Goal: Transaction & Acquisition: Purchase product/service

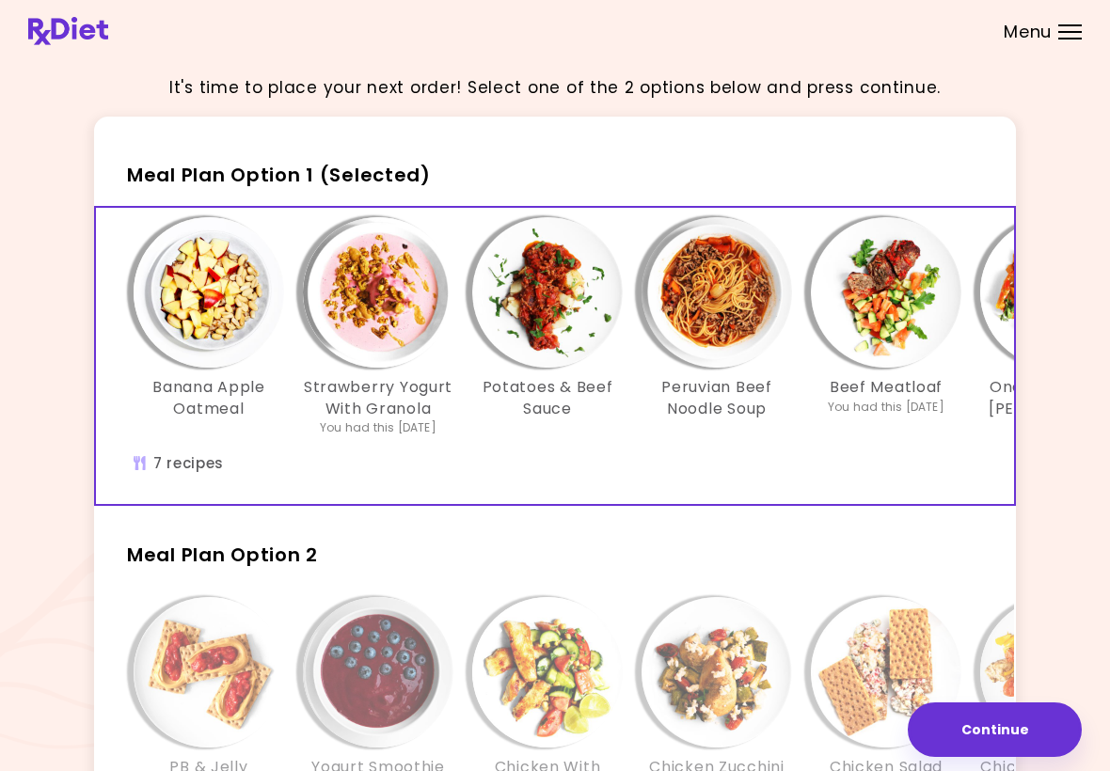
scroll to position [13, 0]
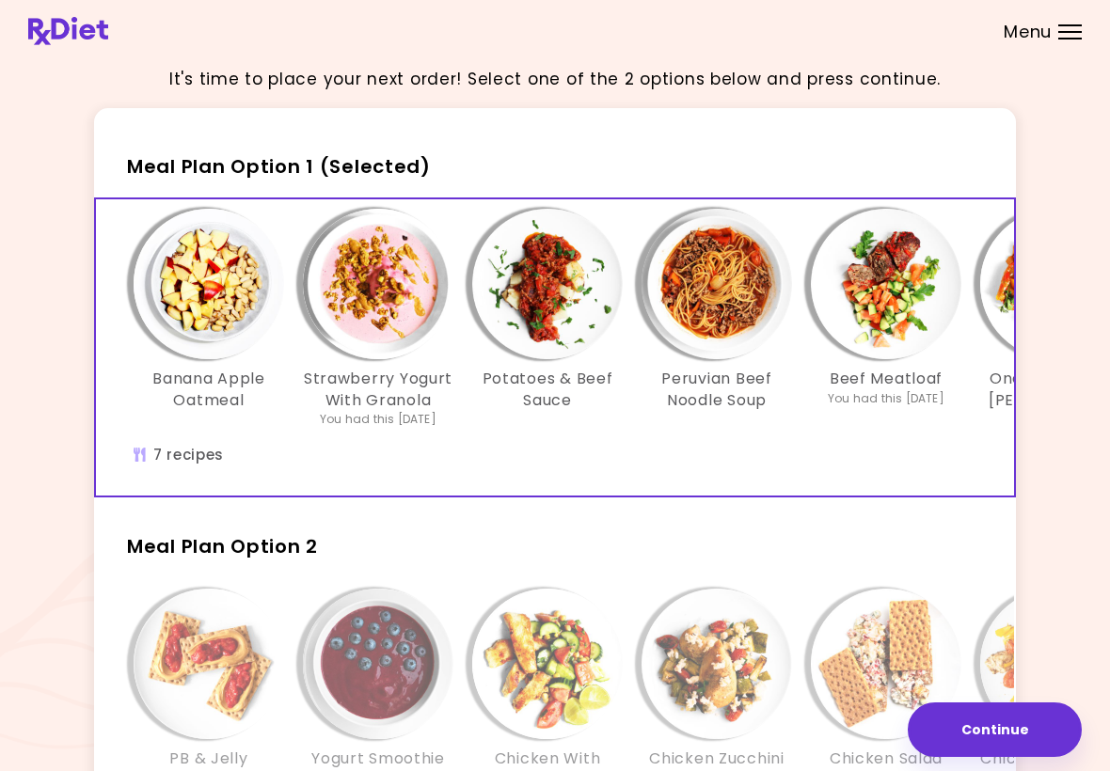
click at [568, 0] on header at bounding box center [555, 31] width 1110 height 62
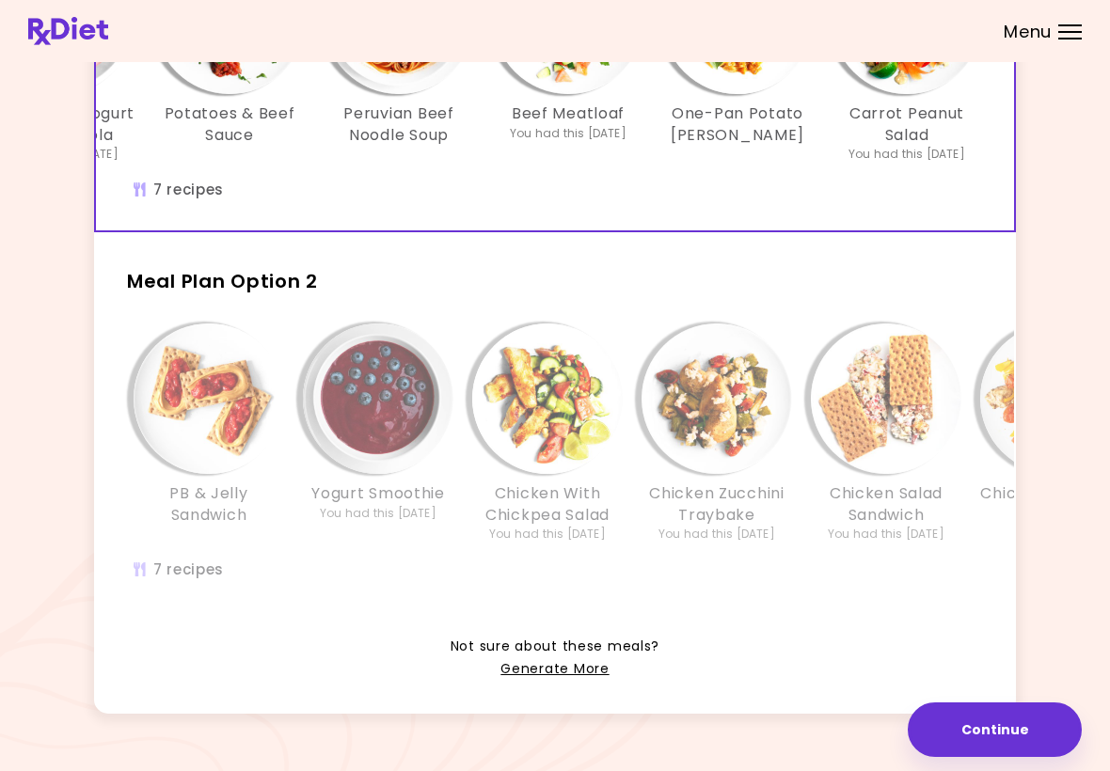
scroll to position [303, 0]
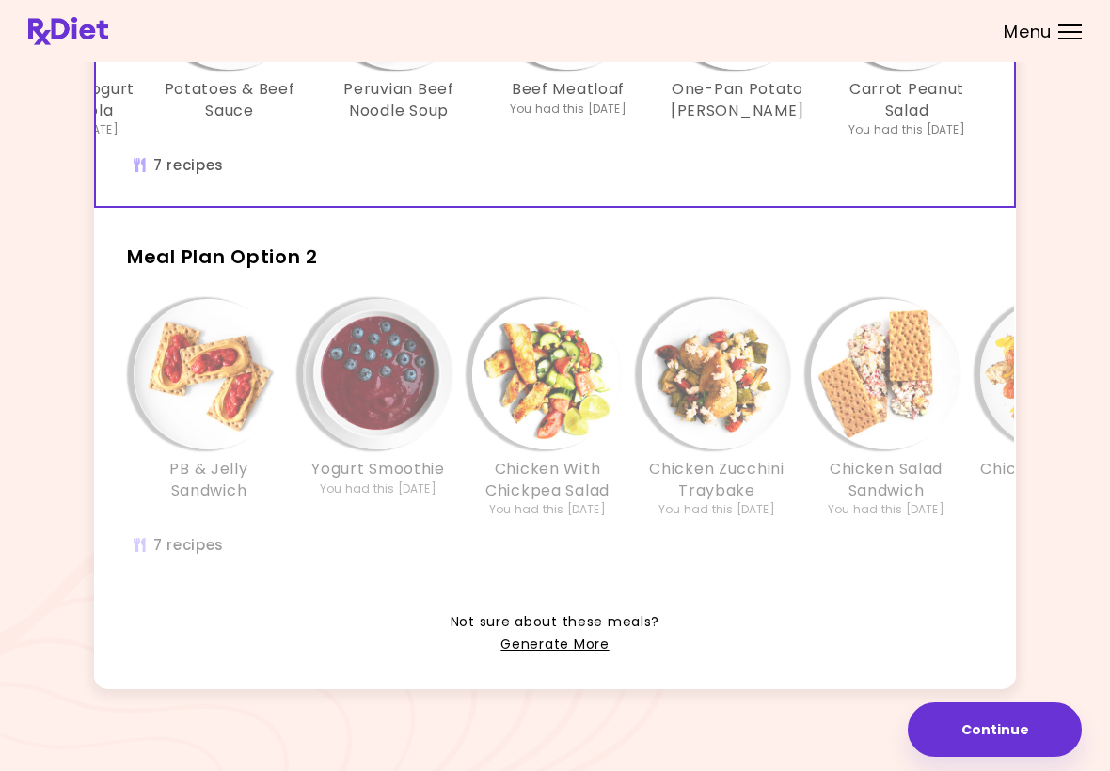
click at [641, 267] on h2 "Meal Plan Option 2" at bounding box center [555, 248] width 922 height 49
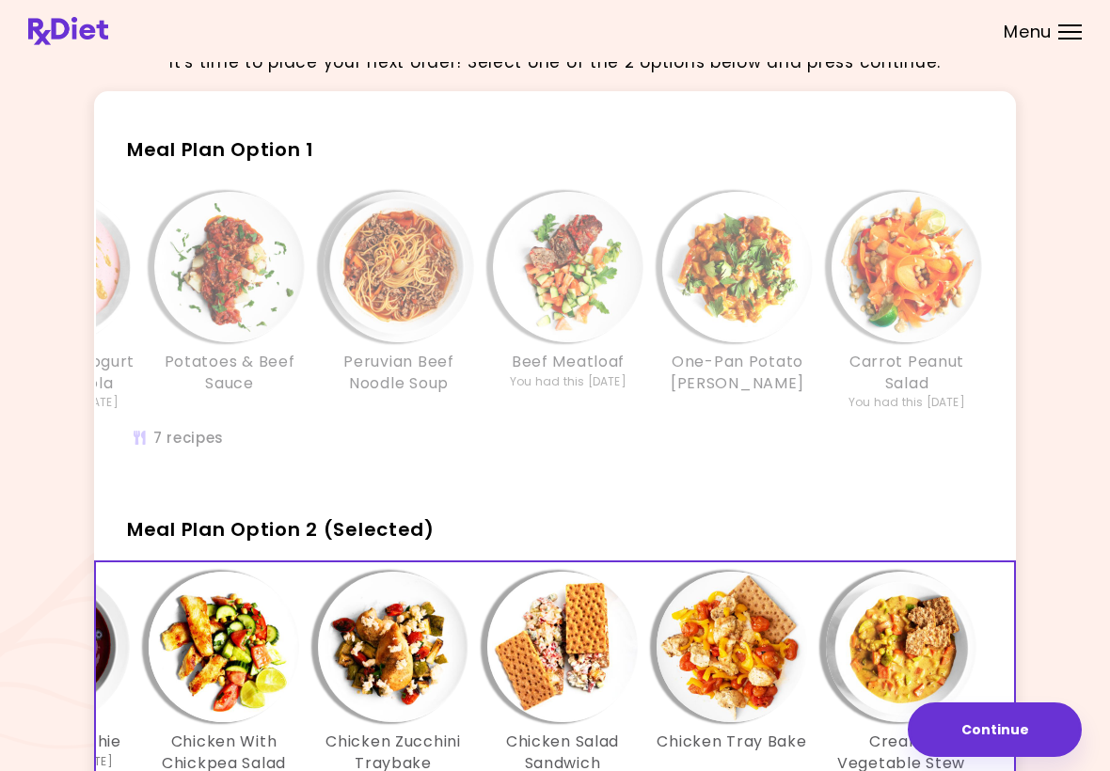
scroll to position [0, 0]
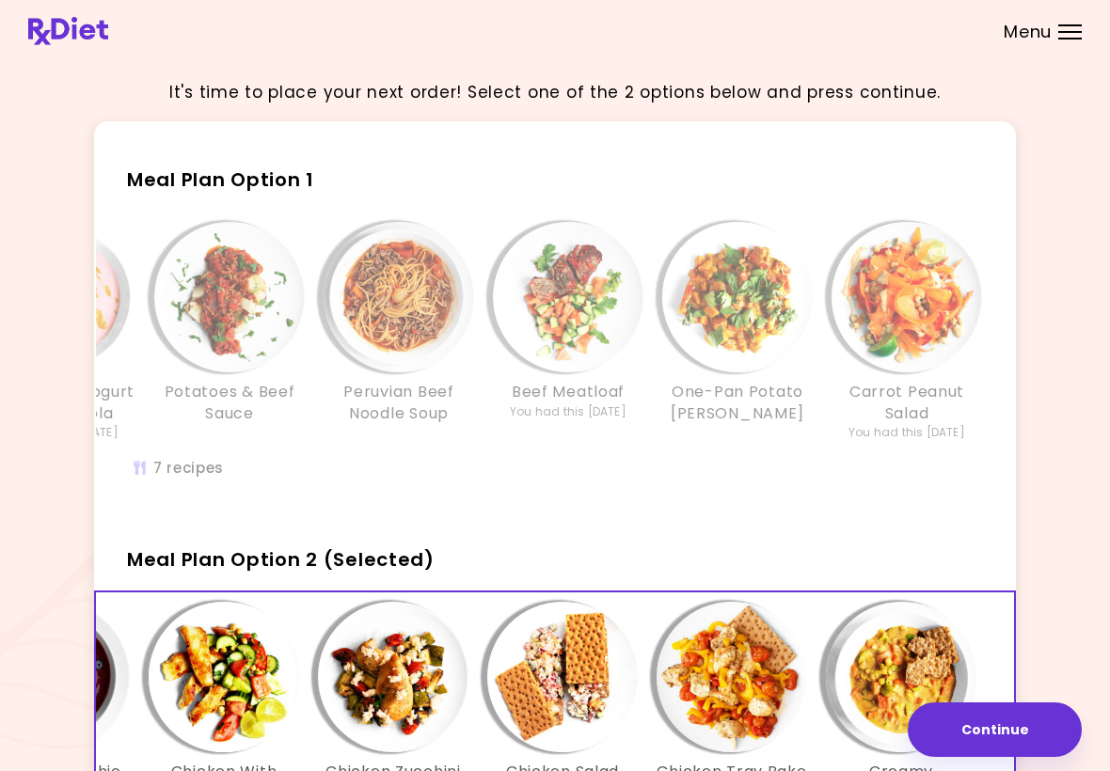
click at [770, 306] on img "Info - Carrot Peanut Salad - Meal Plan Option 1" at bounding box center [906, 297] width 150 height 150
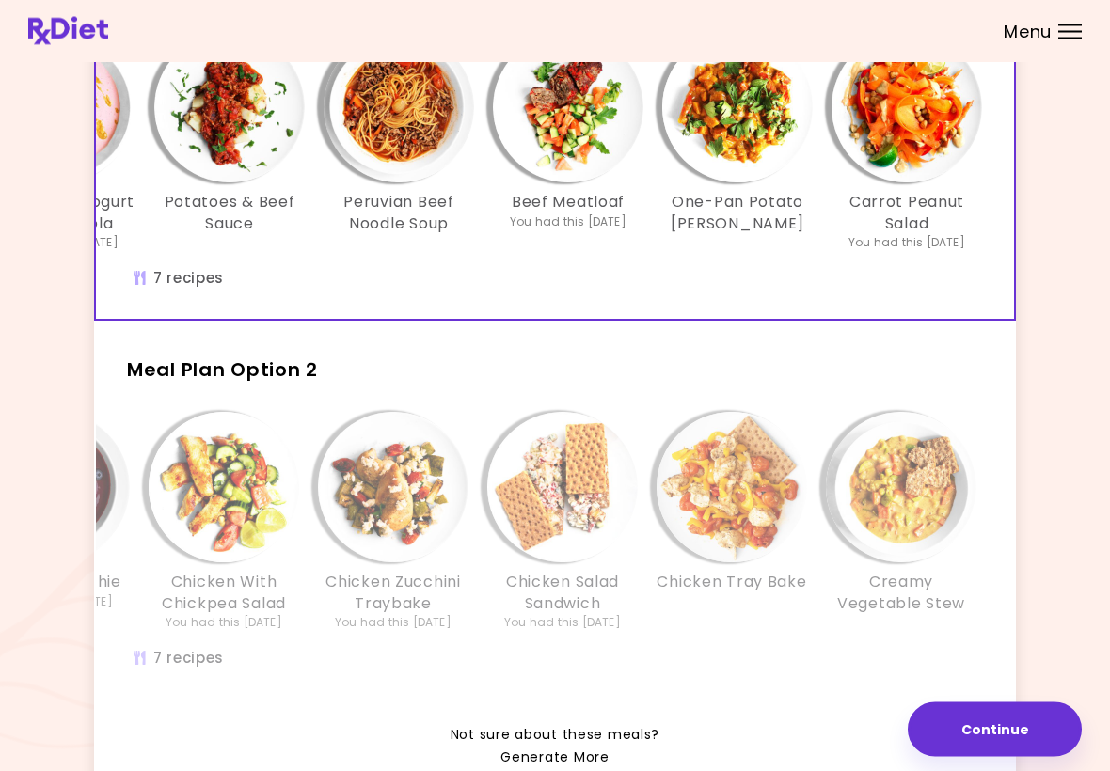
scroll to position [184, 0]
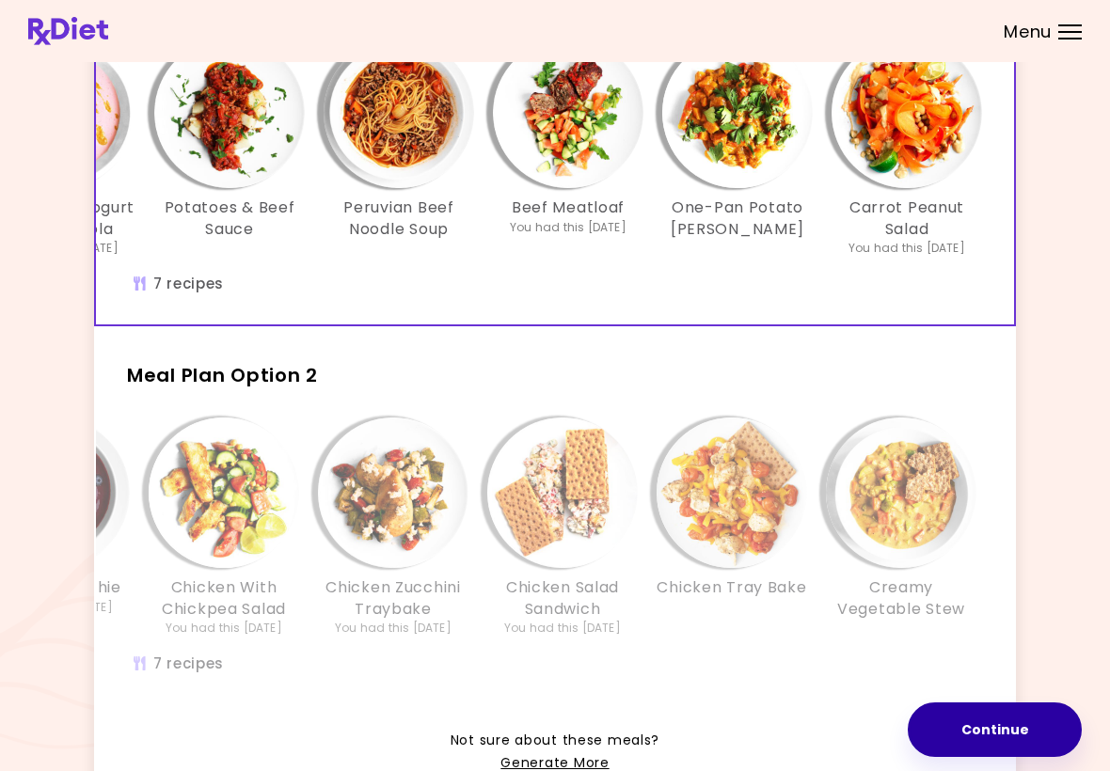
click at [770, 735] on button "Continue" at bounding box center [995, 730] width 174 height 55
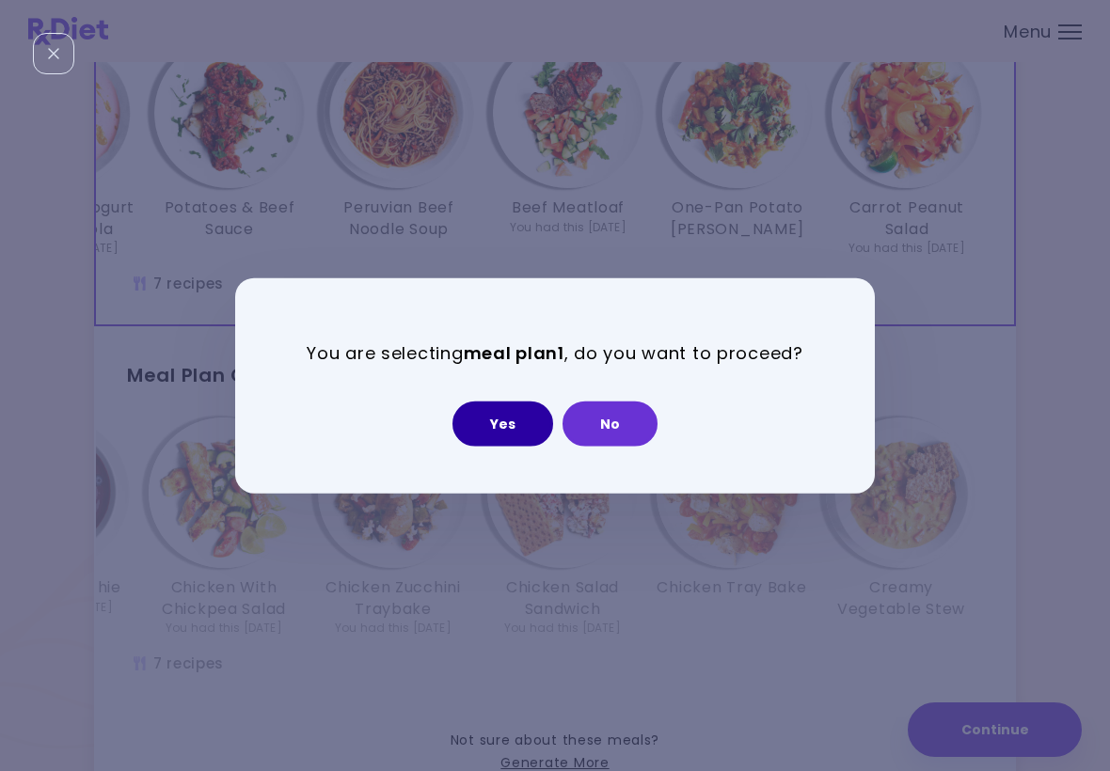
click at [525, 435] on button "Yes" at bounding box center [502, 423] width 101 height 45
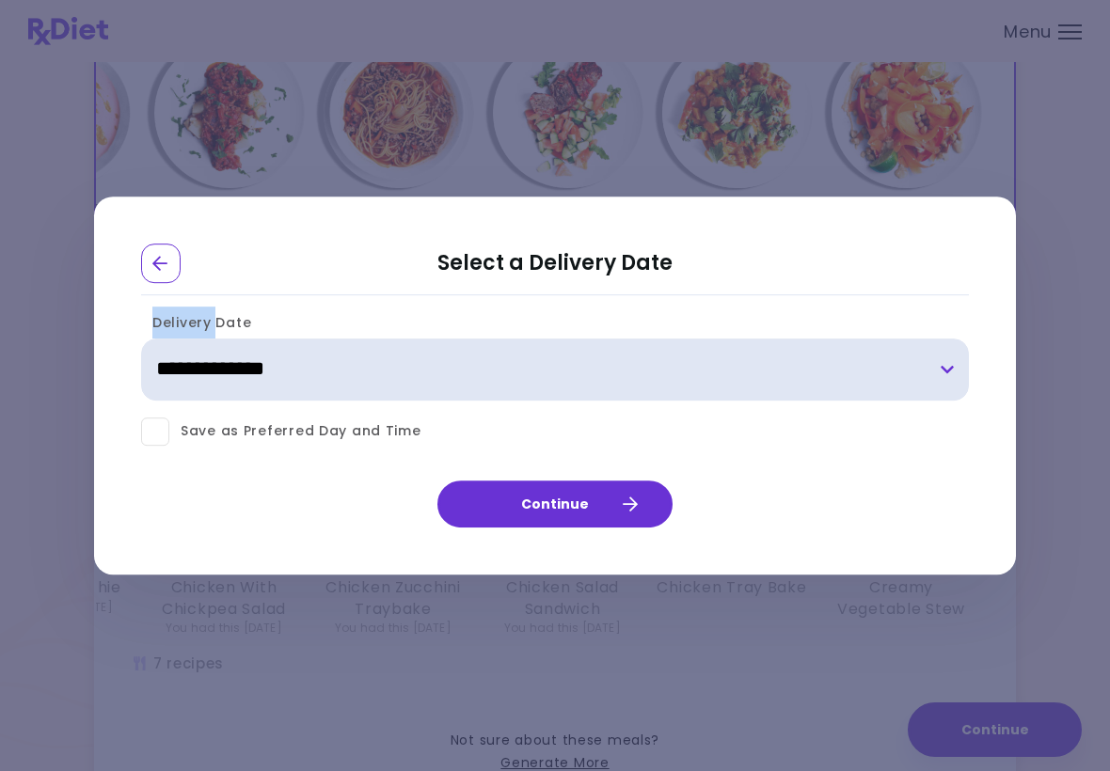
click at [770, 374] on select "**********" at bounding box center [555, 370] width 828 height 62
select select "**********"
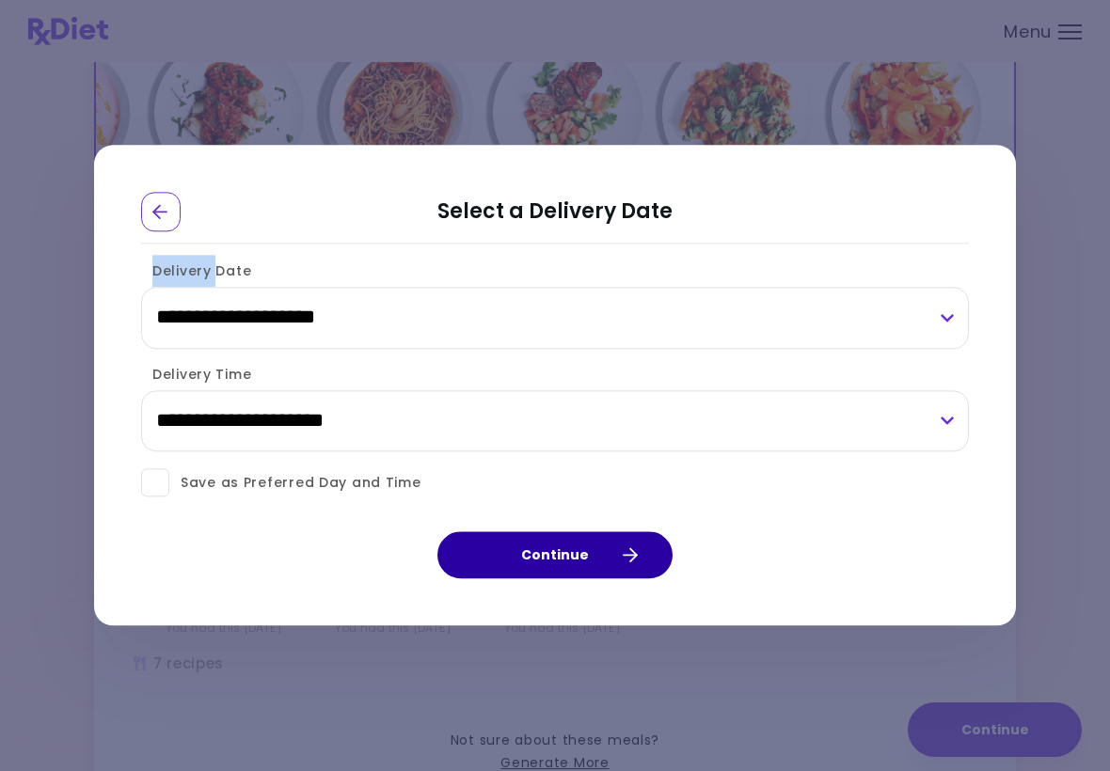
click at [605, 544] on button "Continue" at bounding box center [554, 555] width 235 height 47
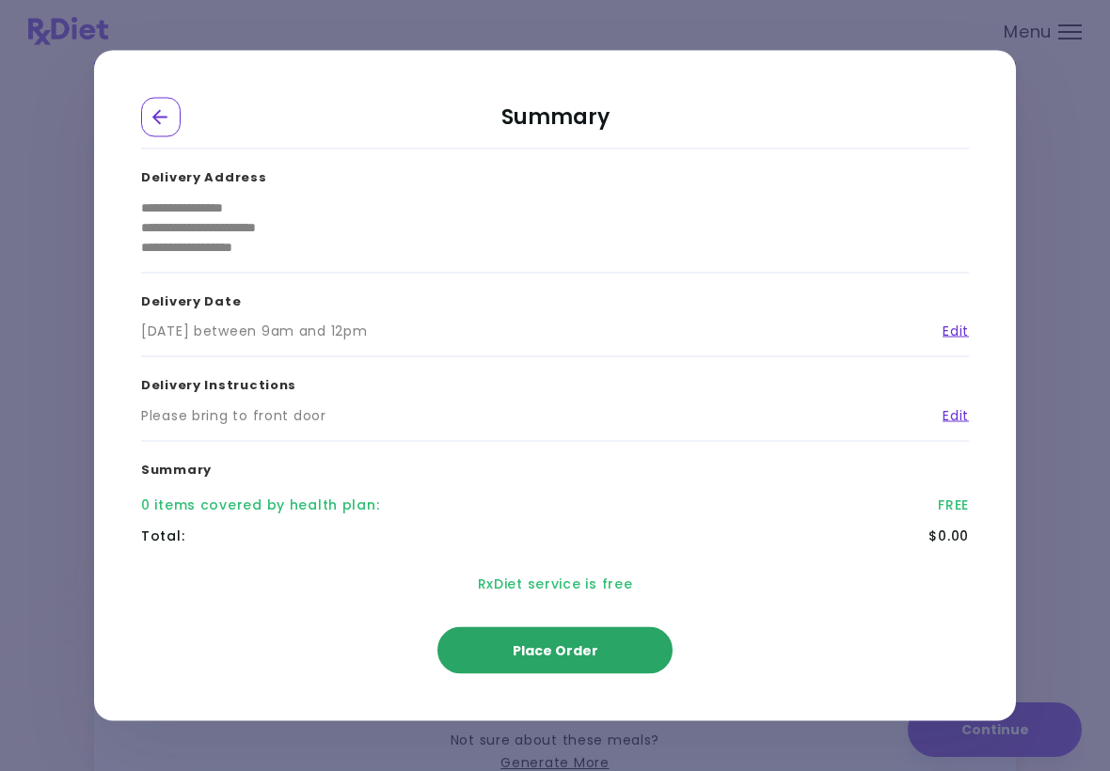
click at [555, 656] on span "Place Order" at bounding box center [556, 650] width 86 height 19
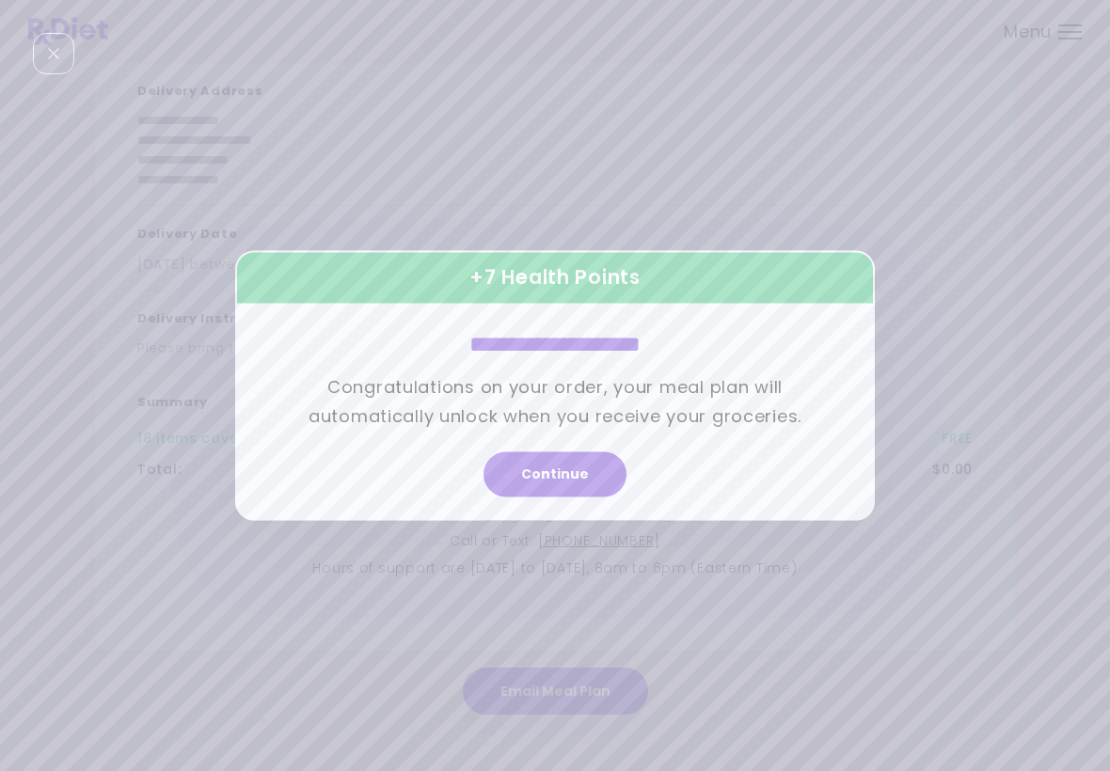
click at [592, 494] on button "Continue" at bounding box center [554, 474] width 143 height 45
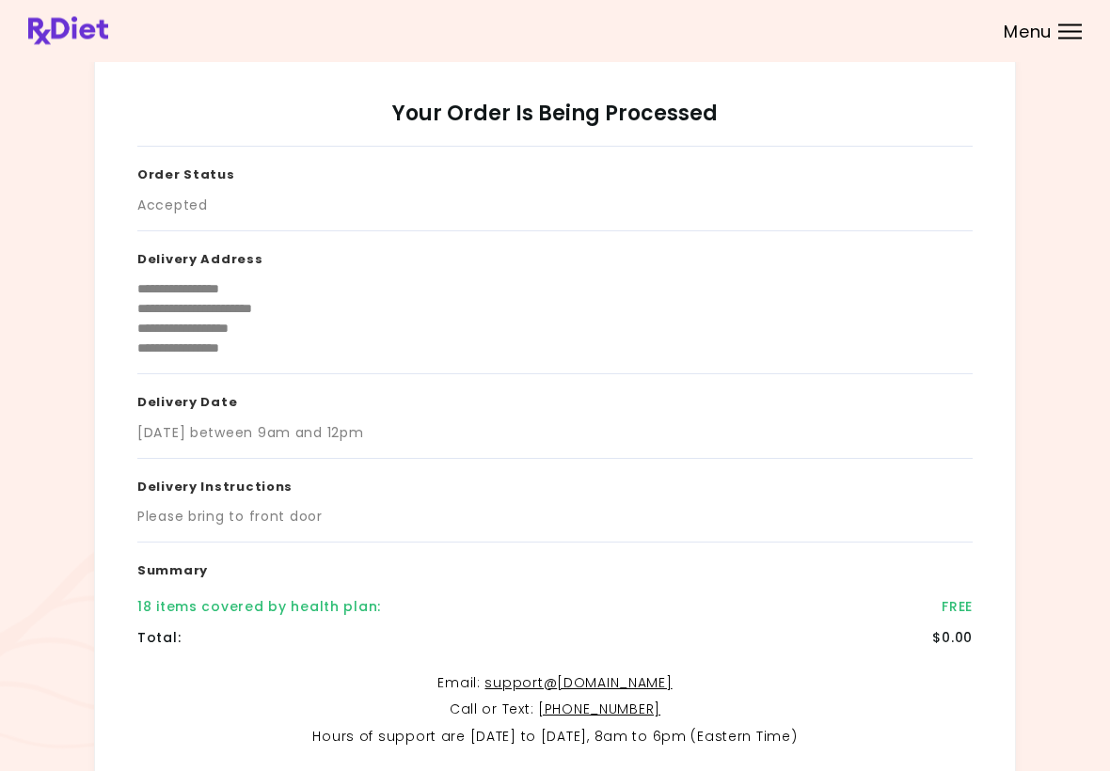
scroll to position [0, 0]
